Goal: Transaction & Acquisition: Purchase product/service

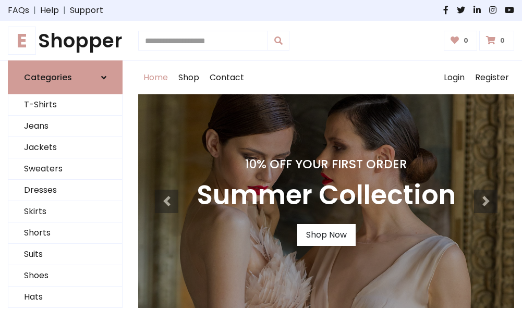
click at [261, 167] on h4 "10% Off Your First Order" at bounding box center [325, 164] width 259 height 15
click at [326, 235] on link "Shop Now" at bounding box center [326, 235] width 58 height 22
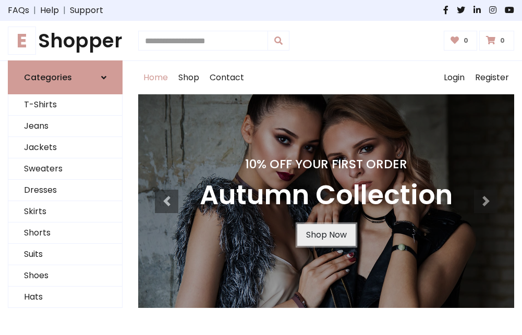
click at [326, 235] on link "Shop Now" at bounding box center [326, 235] width 58 height 22
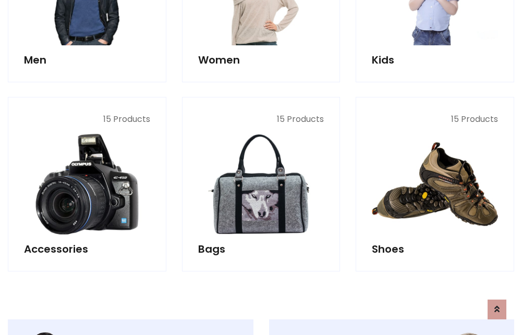
scroll to position [1039, 0]
